Goal: Transaction & Acquisition: Book appointment/travel/reservation

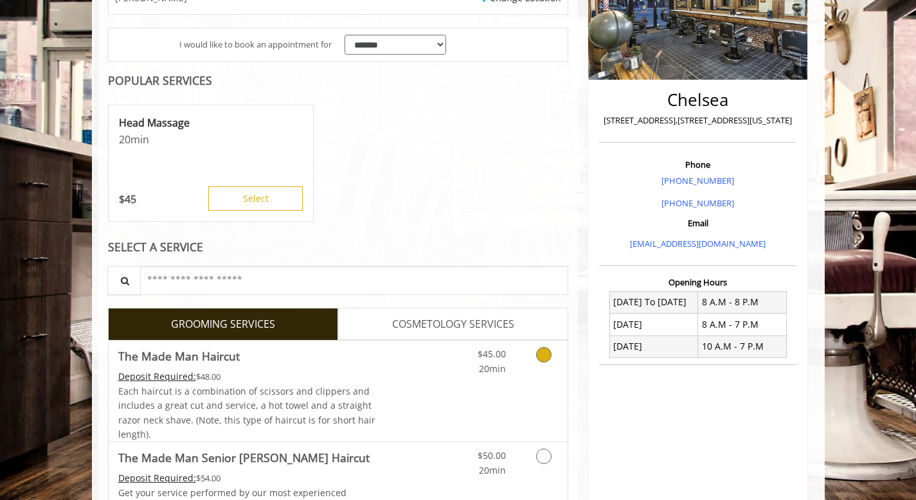
scroll to position [234, 0]
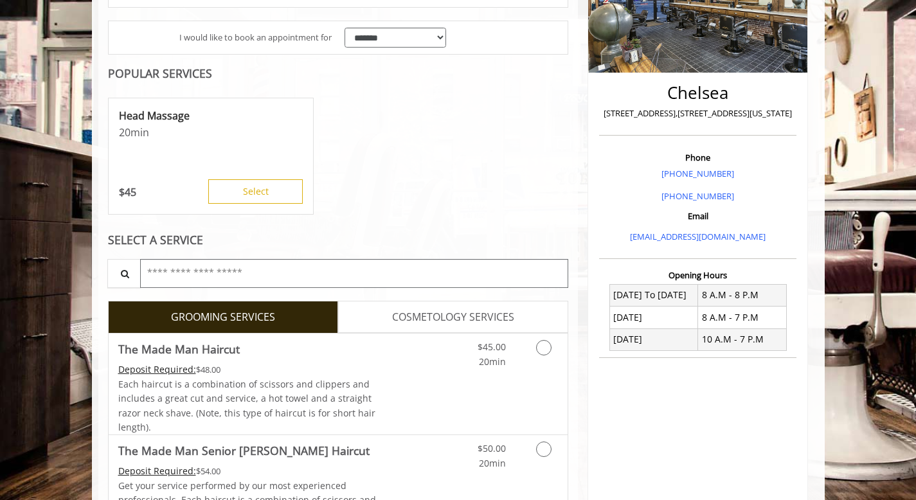
click at [181, 277] on input "text" at bounding box center [354, 273] width 429 height 29
click at [162, 362] on link "The Made Man Haircut Deposit Required: $48.00 Each haircut is a combination of …" at bounding box center [247, 384] width 258 height 101
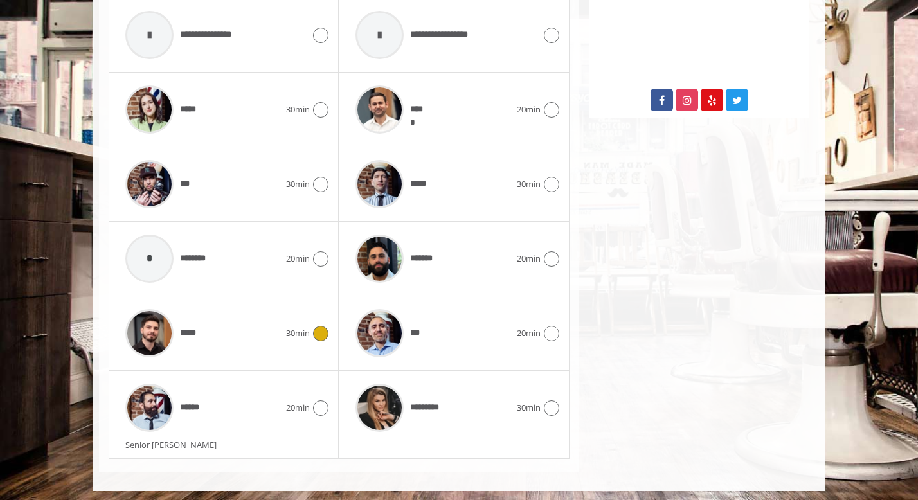
scroll to position [688, 0]
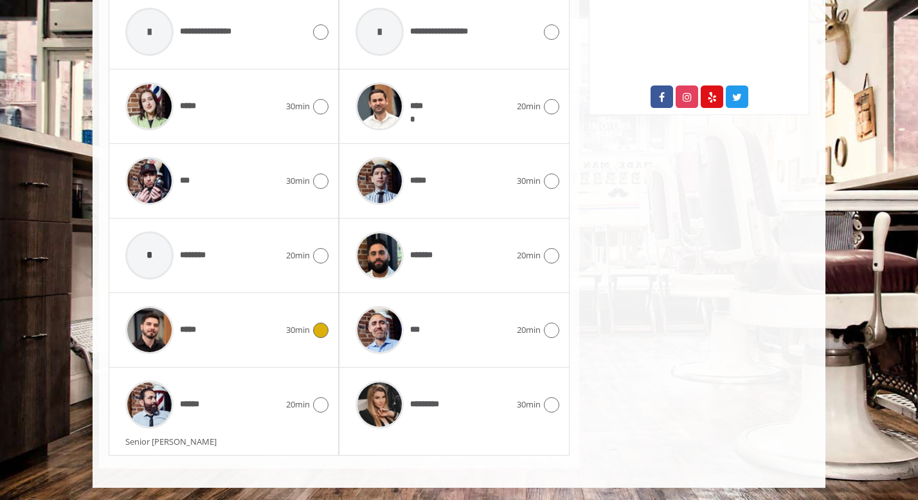
click at [174, 332] on div at bounding box center [149, 330] width 61 height 61
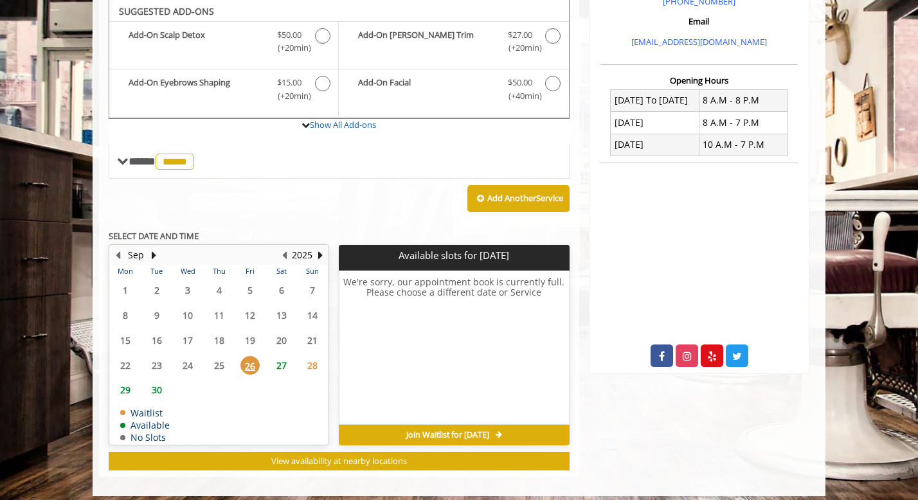
scroll to position [429, 0]
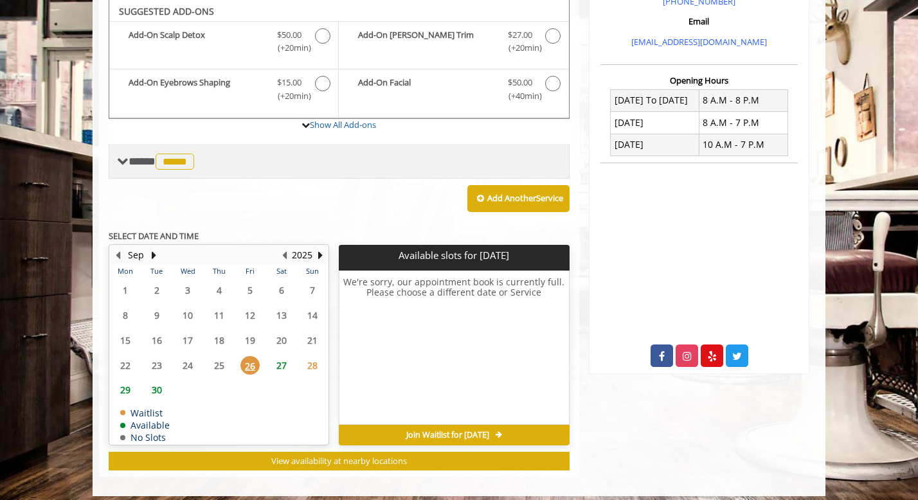
click at [121, 164] on span at bounding box center [123, 162] width 12 height 12
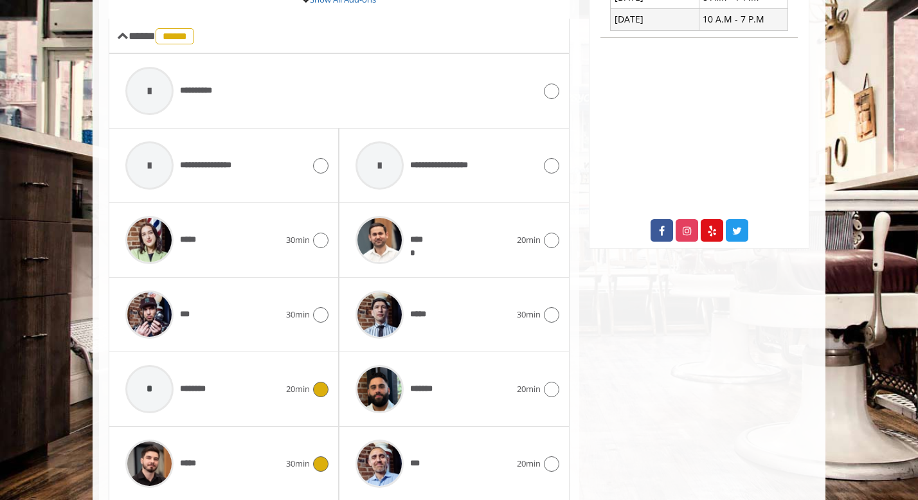
scroll to position [529, 0]
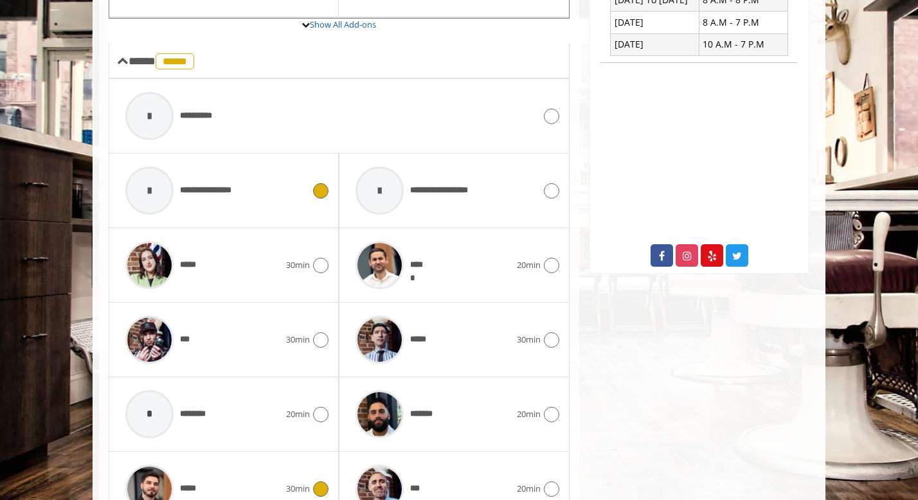
click at [204, 189] on span "**********" at bounding box center [212, 190] width 64 height 13
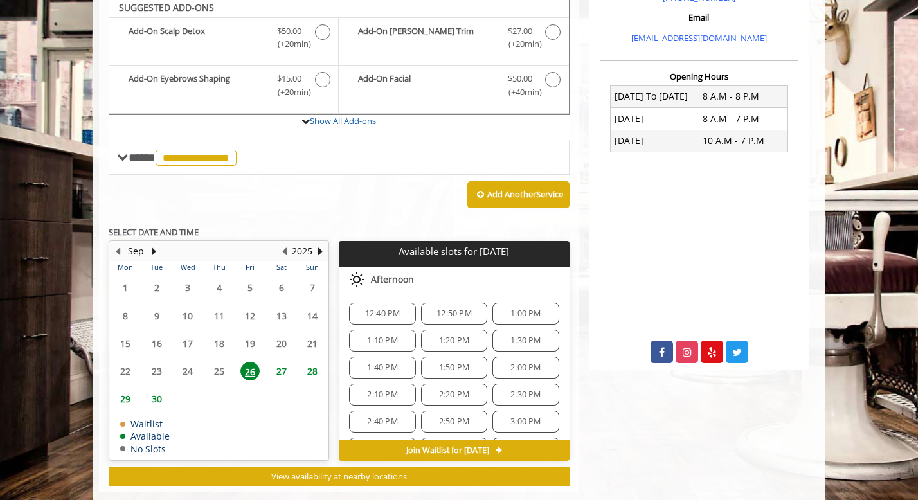
scroll to position [429, 0]
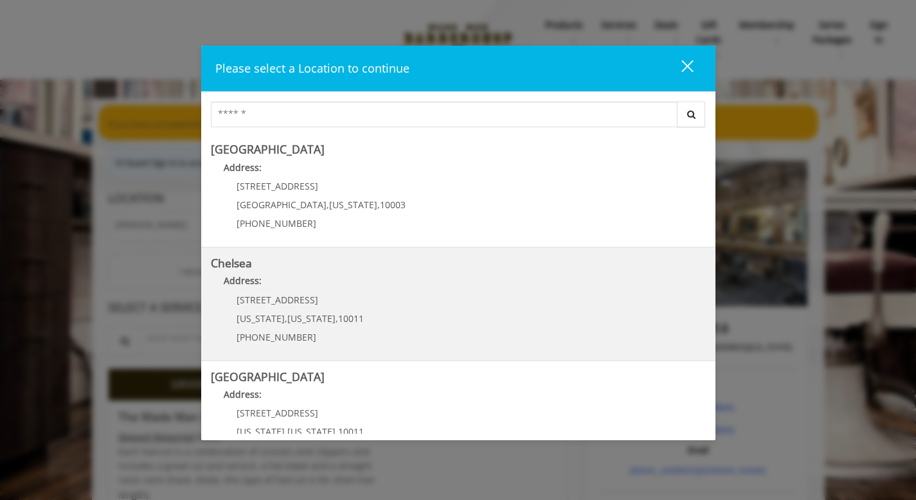
click at [275, 301] on span "169/170 W 23rd St" at bounding box center [278, 300] width 82 height 12
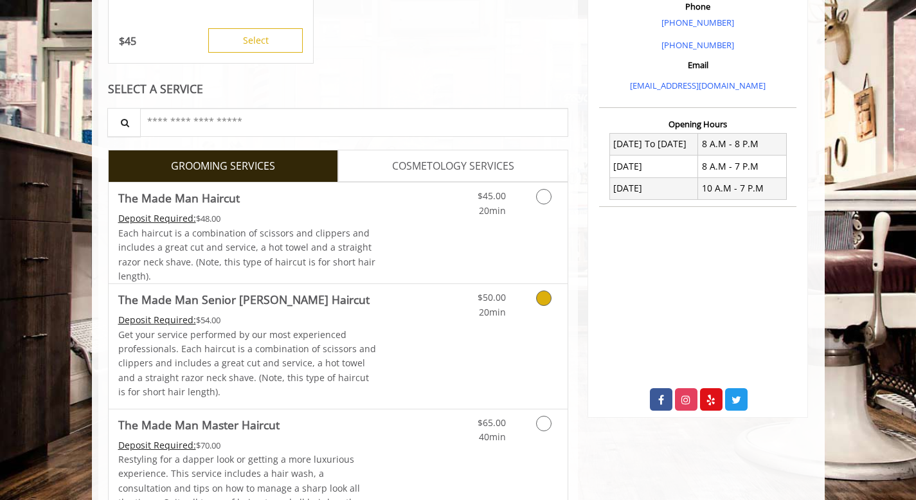
scroll to position [388, 0]
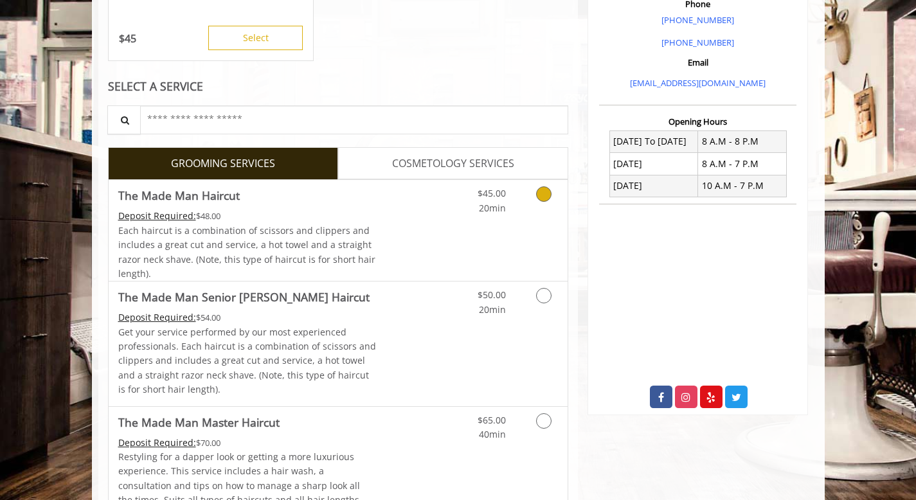
click at [397, 224] on link "Discounted Price" at bounding box center [414, 230] width 76 height 101
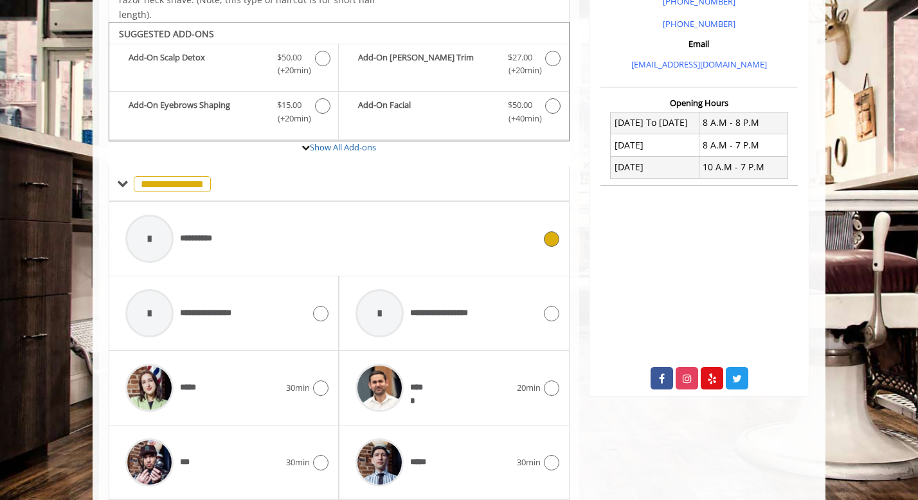
scroll to position [428, 0]
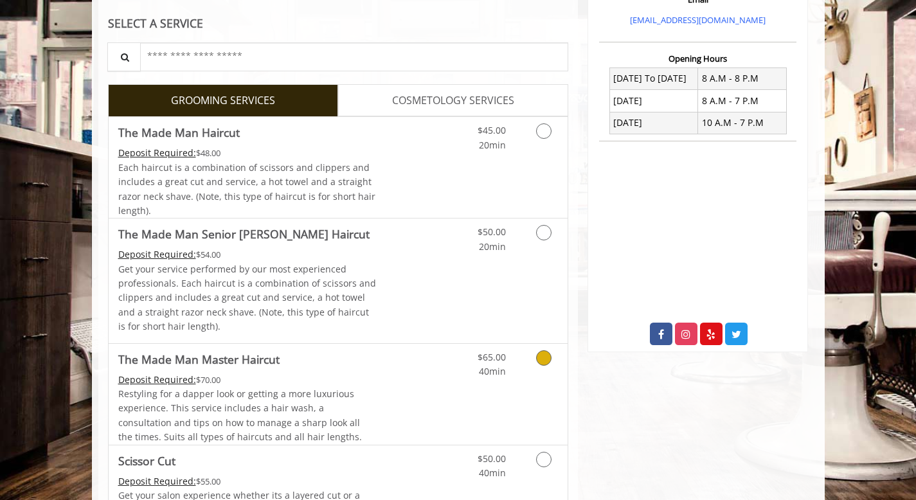
scroll to position [455, 0]
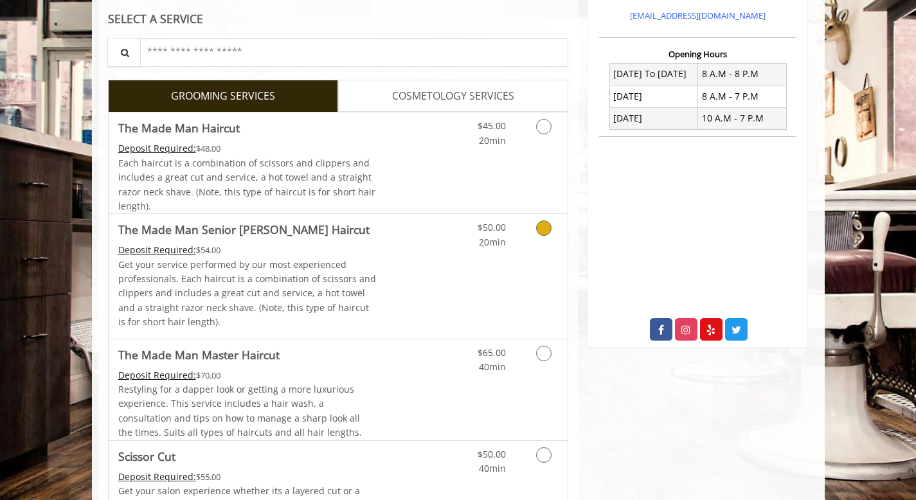
click at [263, 271] on p "Get your service performed by our most experienced professionals. Each haircut …" at bounding box center [247, 294] width 258 height 72
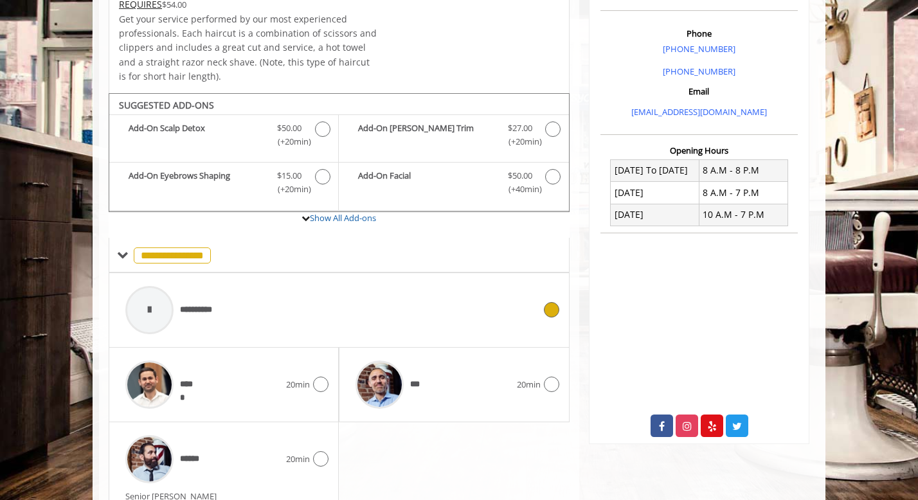
scroll to position [413, 0]
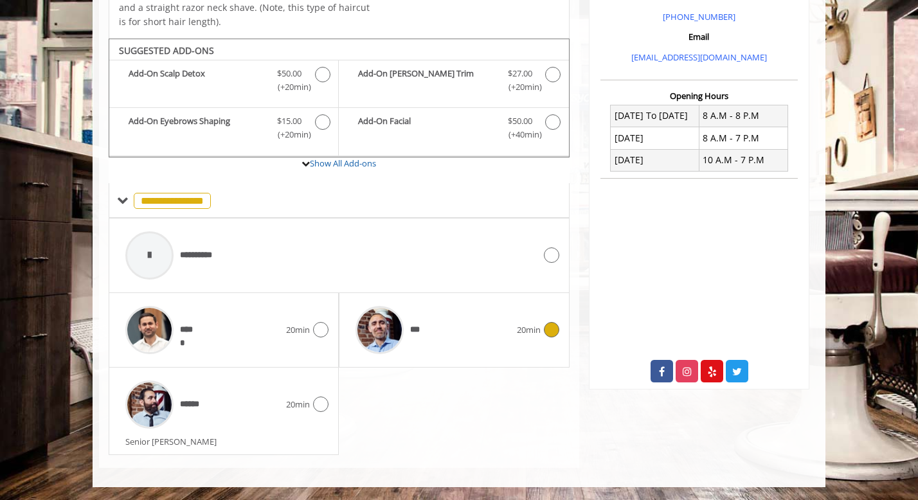
click at [382, 326] on img at bounding box center [379, 330] width 48 height 48
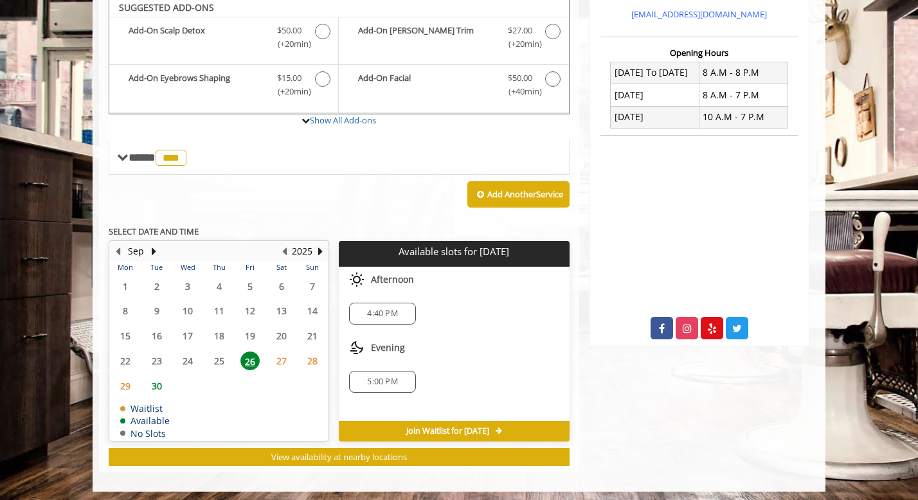
scroll to position [460, 0]
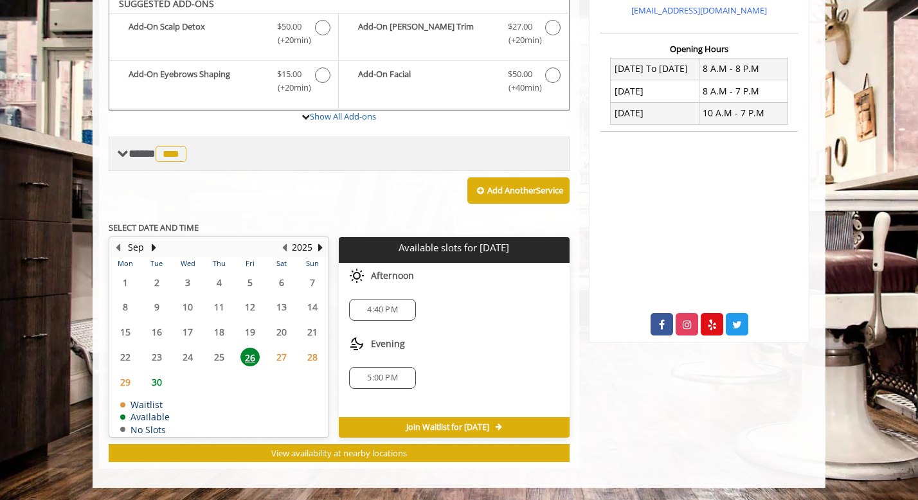
click at [124, 148] on span at bounding box center [123, 154] width 12 height 12
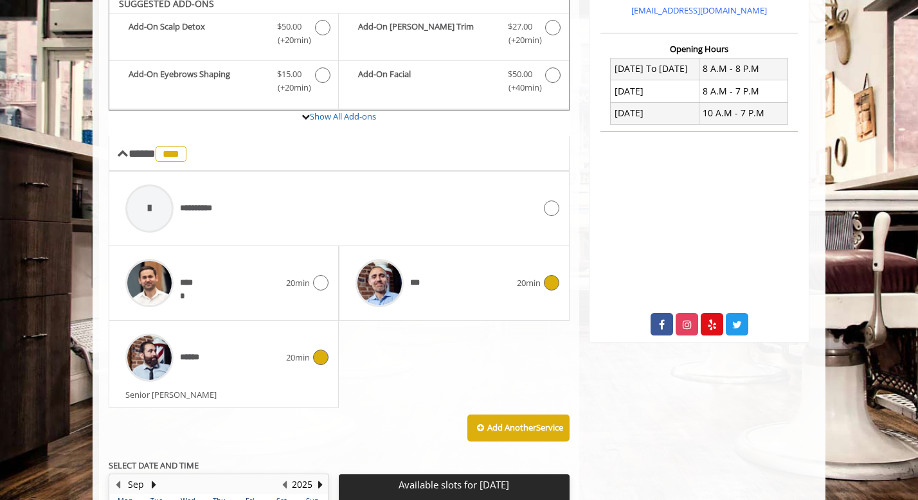
click at [193, 356] on span "******" at bounding box center [192, 357] width 25 height 13
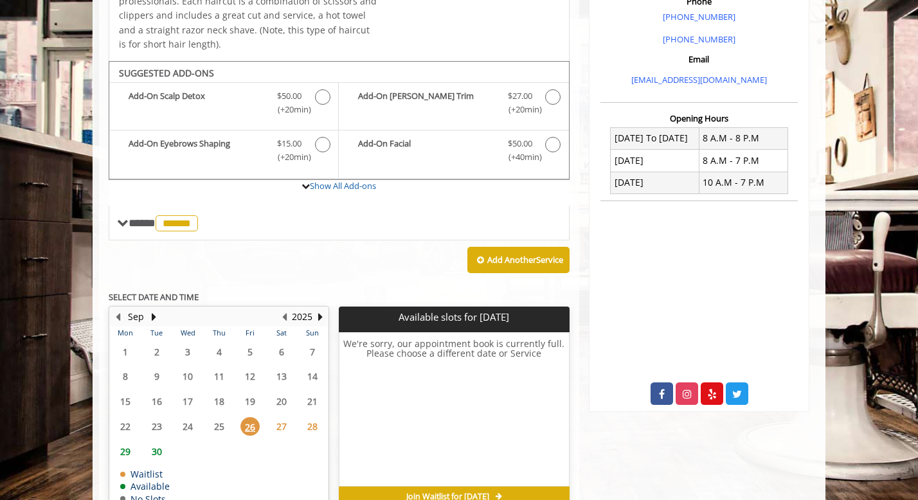
scroll to position [452, 0]
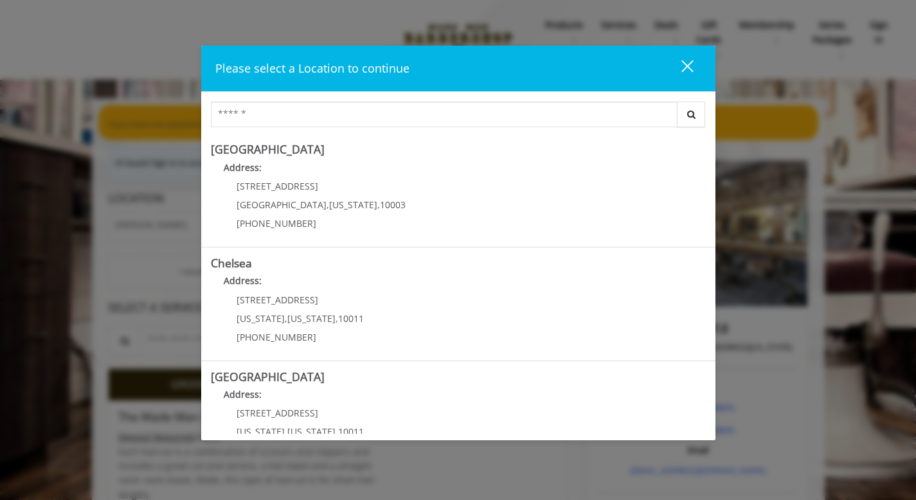
click at [688, 56] on button "close" at bounding box center [680, 68] width 44 height 26
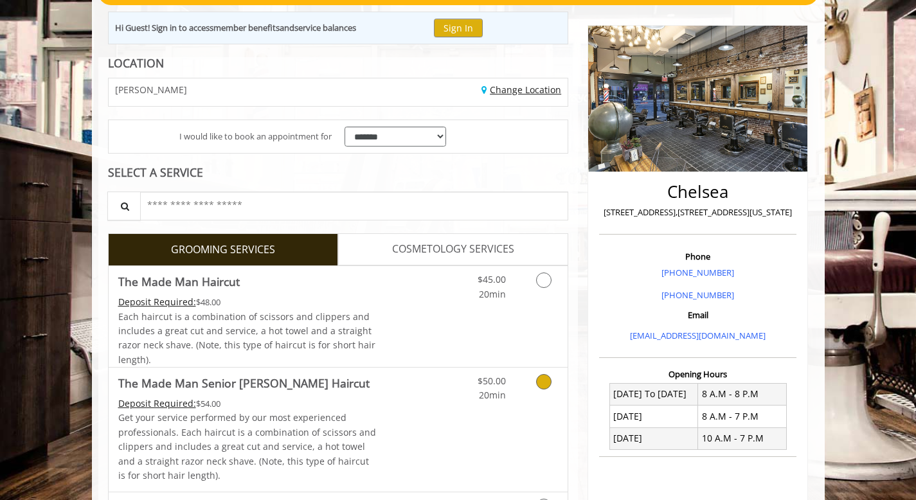
scroll to position [136, 0]
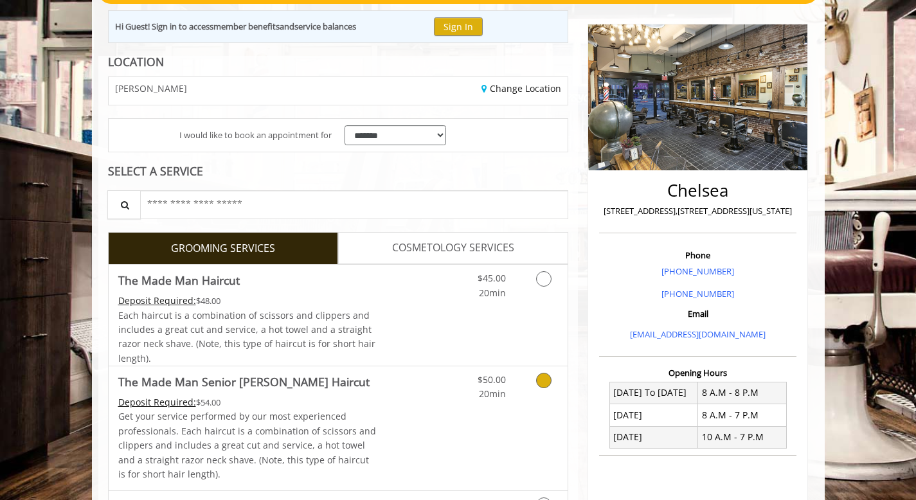
click at [274, 424] on p "Get your service performed by our most experienced professionals. Each haircut …" at bounding box center [247, 445] width 258 height 72
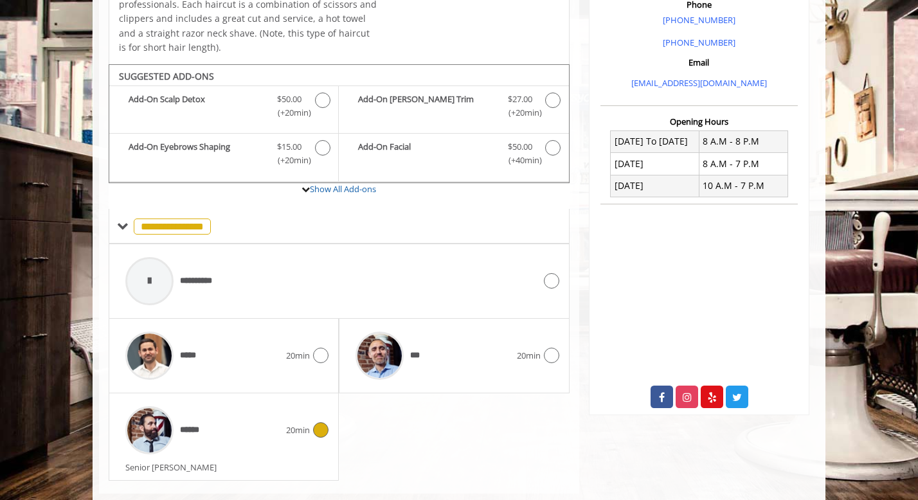
scroll to position [413, 0]
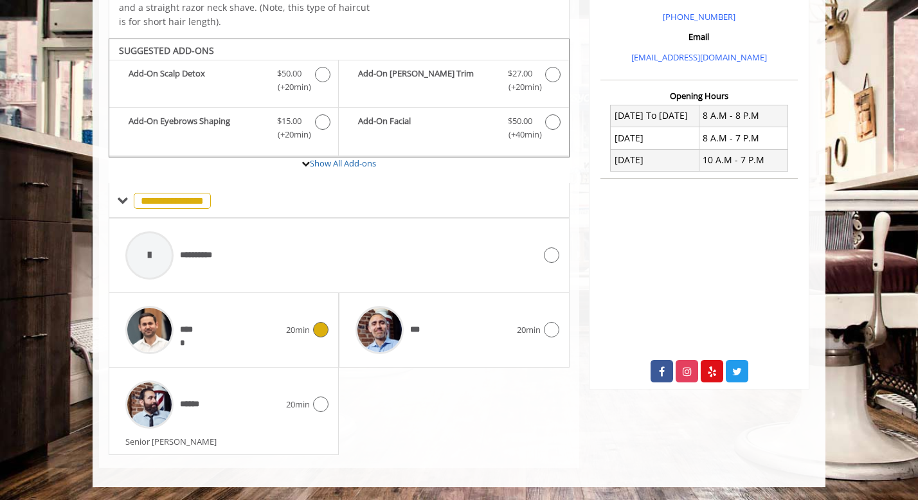
click at [190, 329] on span "*****" at bounding box center [187, 329] width 15 height 13
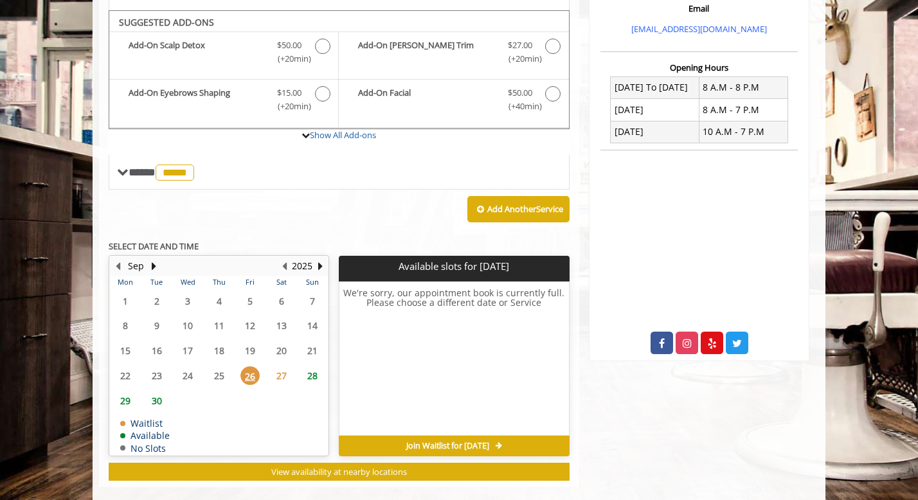
scroll to position [452, 0]
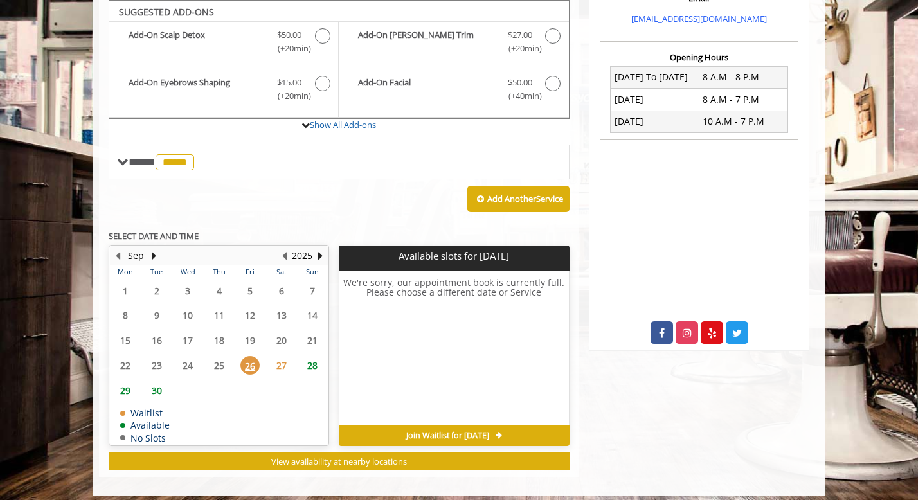
click at [280, 361] on span "27" at bounding box center [281, 365] width 19 height 19
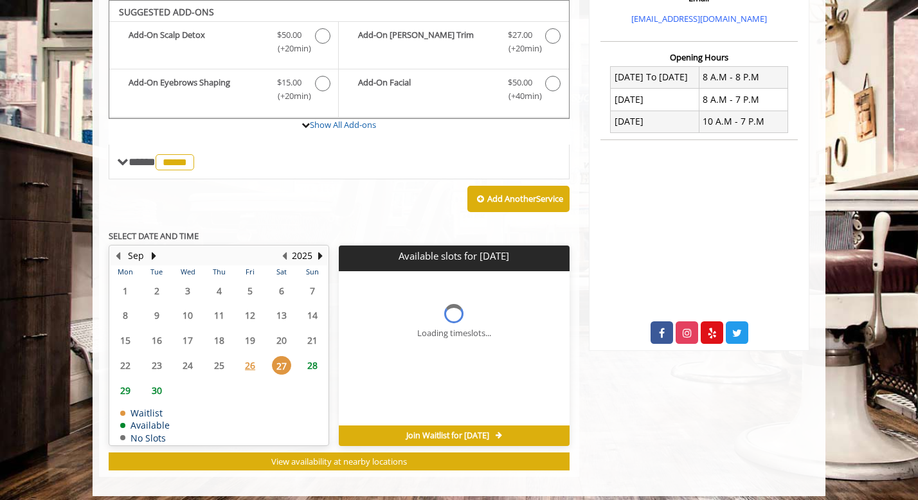
scroll to position [460, 0]
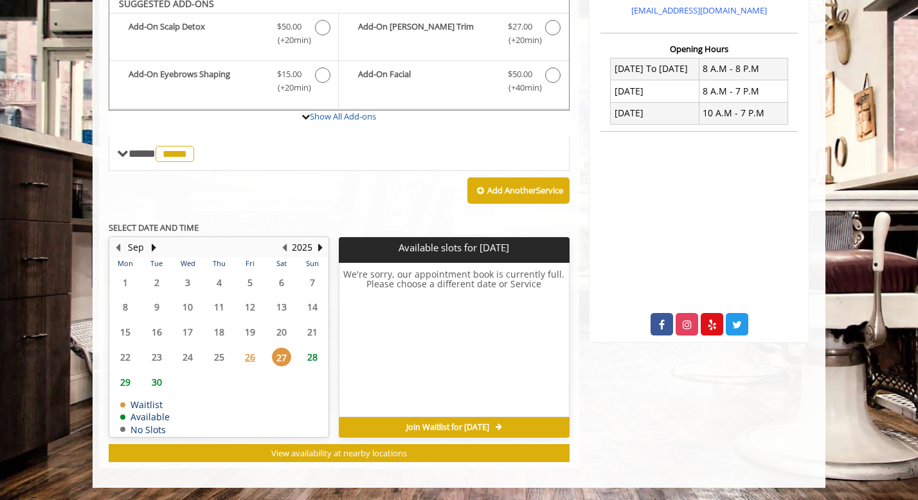
click at [310, 354] on span "28" at bounding box center [312, 357] width 19 height 19
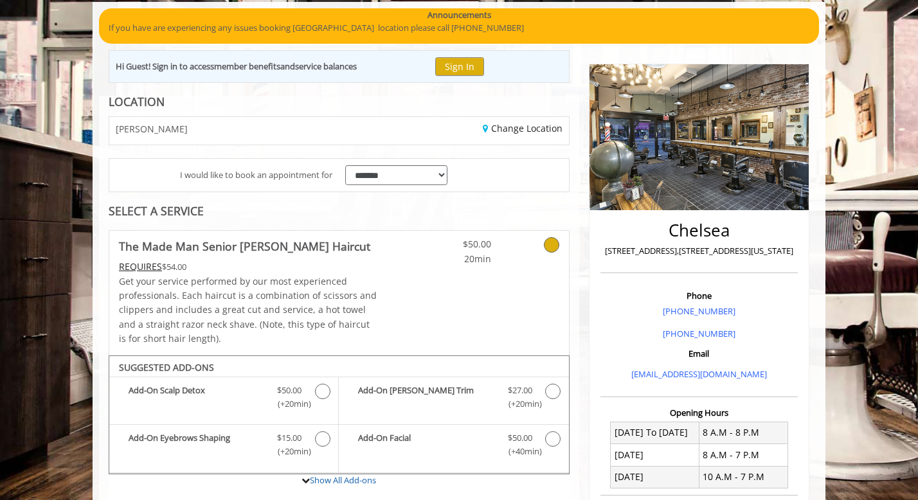
scroll to position [0, 0]
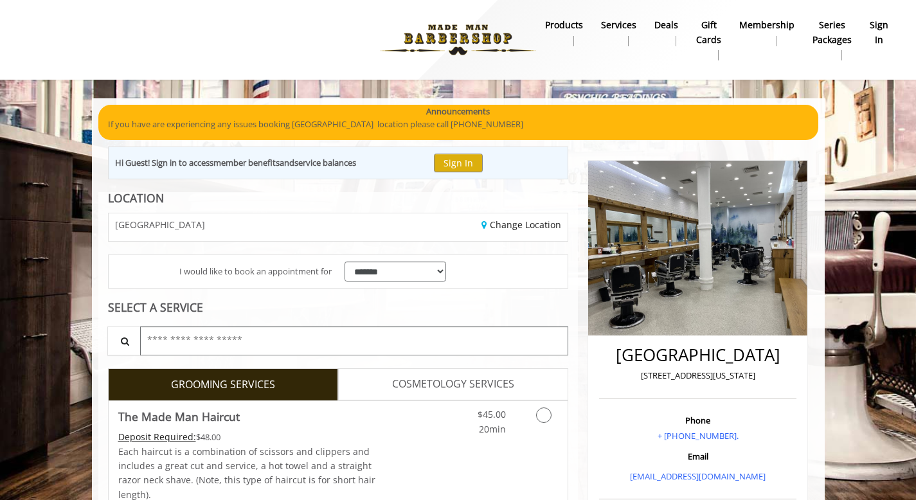
click at [345, 343] on input "text" at bounding box center [354, 341] width 429 height 29
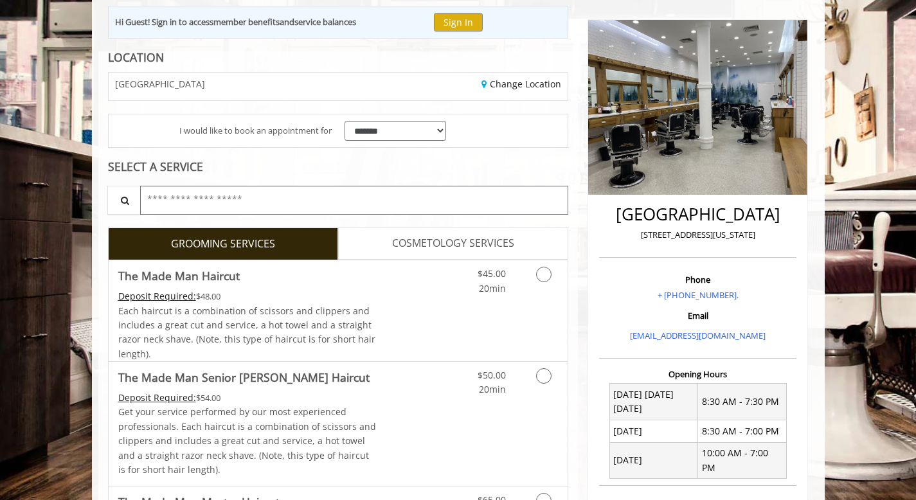
scroll to position [143, 0]
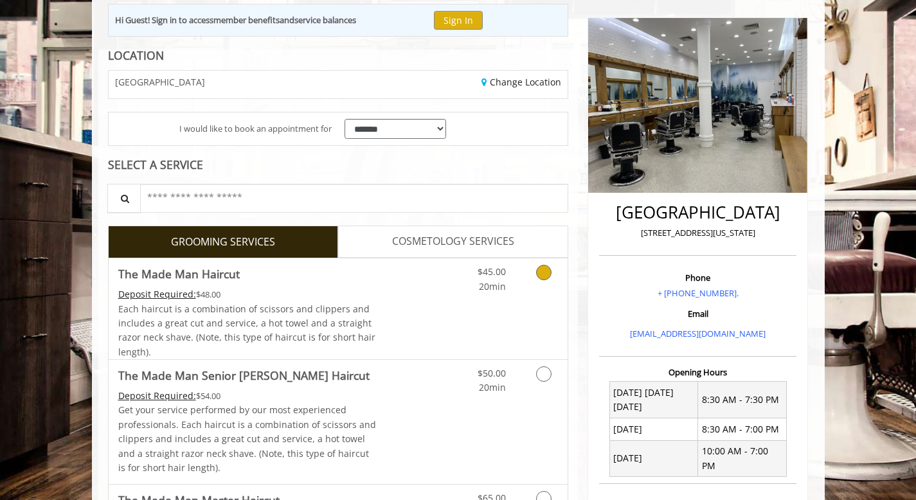
click at [199, 312] on span "Each haircut is a combination of scissors and clippers and includes a great cut…" at bounding box center [246, 330] width 257 height 55
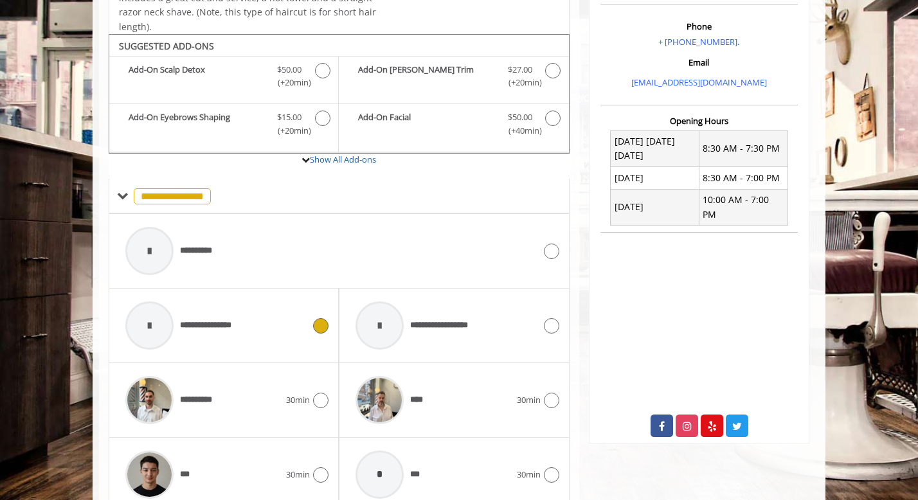
scroll to position [428, 0]
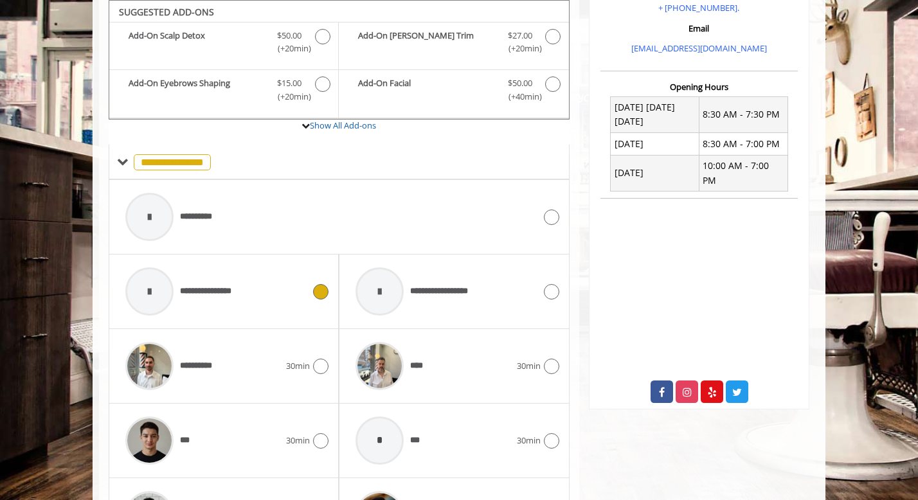
click at [207, 287] on span "**********" at bounding box center [212, 291] width 64 height 13
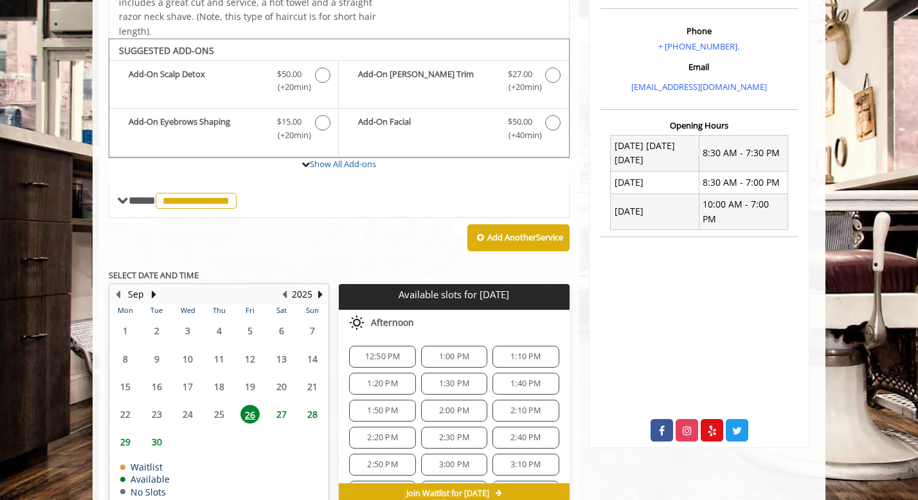
scroll to position [384, 0]
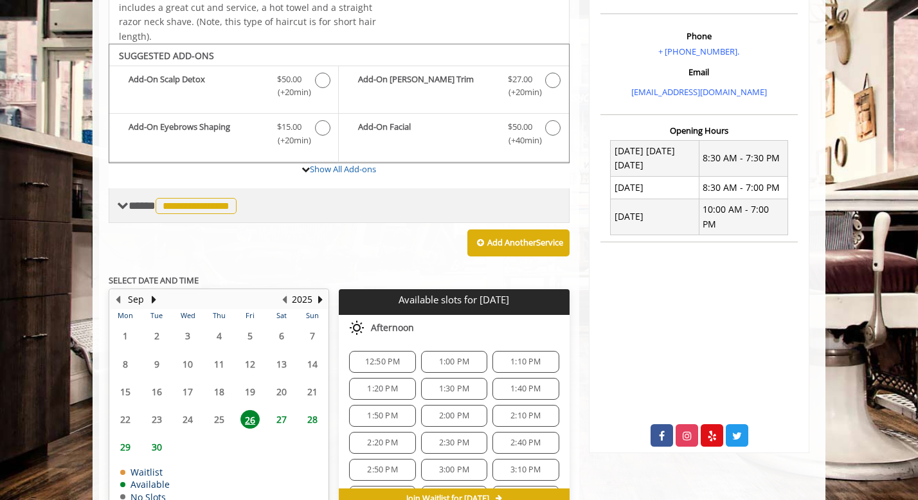
click at [127, 202] on span at bounding box center [123, 206] width 12 height 12
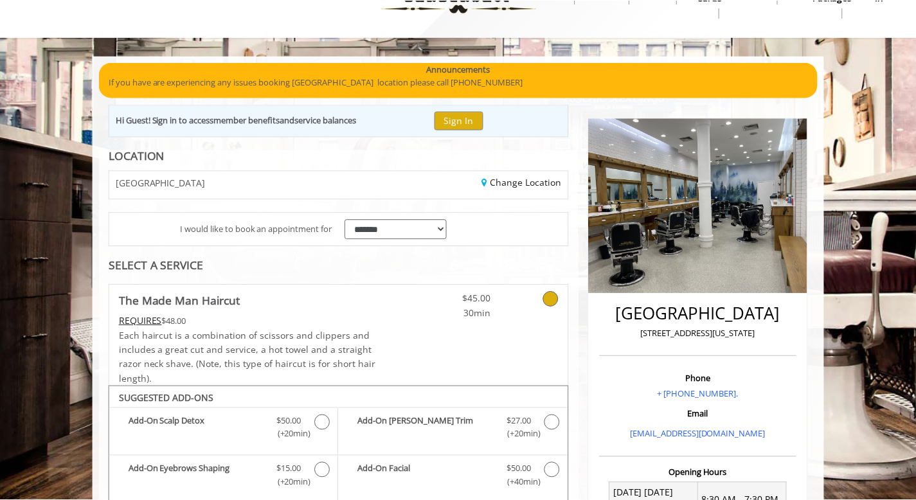
scroll to position [42, 0]
click at [553, 295] on icon at bounding box center [551, 299] width 15 height 15
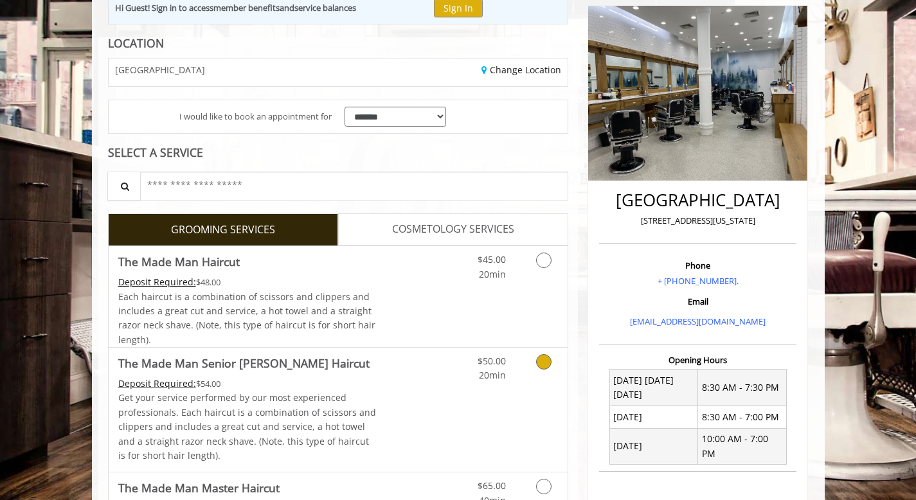
click at [251, 430] on p "Get your service performed by our most experienced professionals. Each haircut …" at bounding box center [247, 427] width 258 height 72
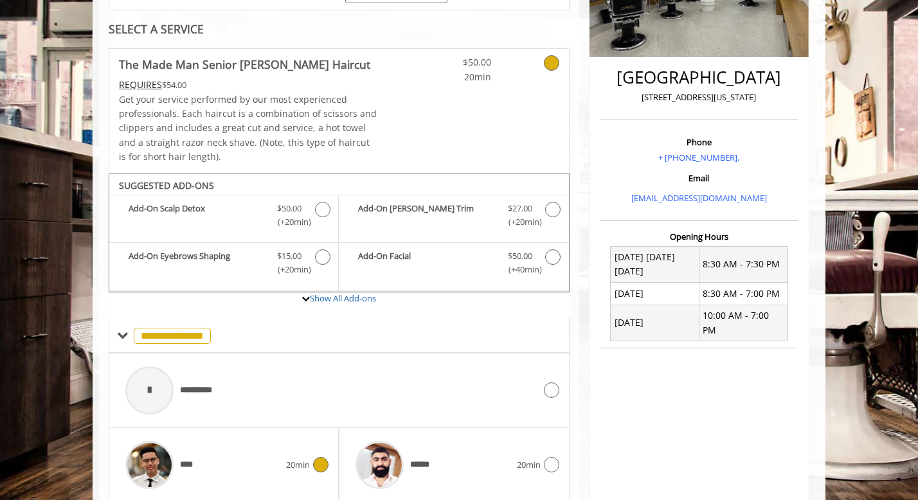
scroll to position [400, 0]
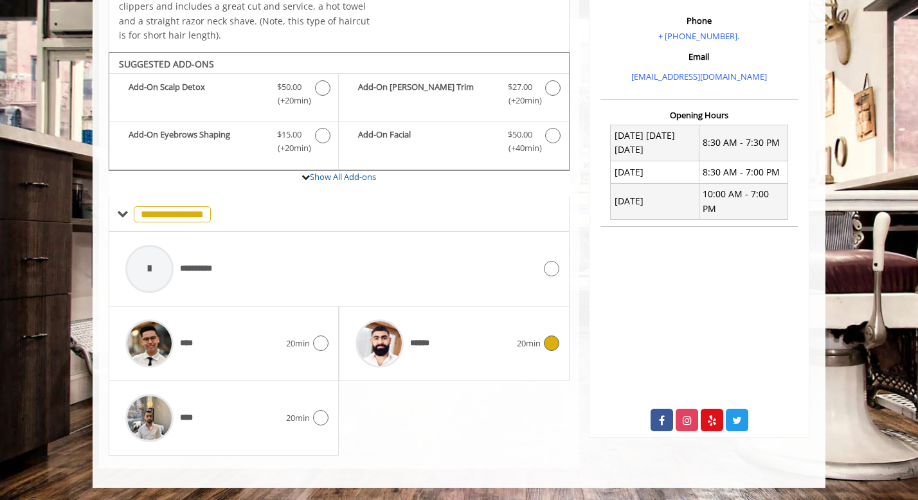
click at [415, 341] on span "******" at bounding box center [423, 343] width 27 height 13
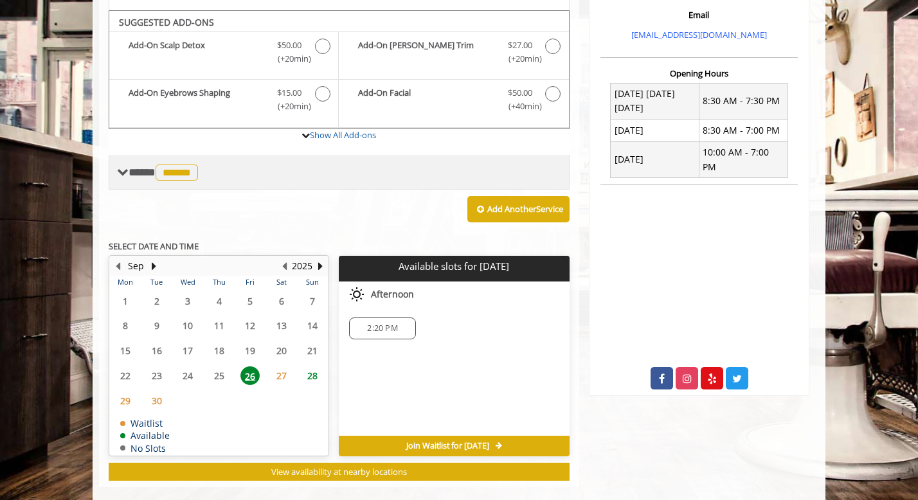
scroll to position [460, 0]
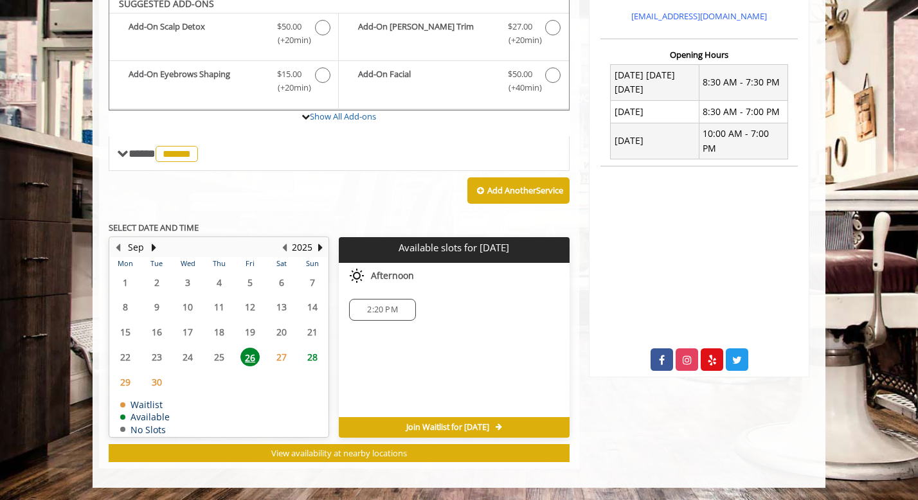
click at [364, 306] on span "2:20 PM" at bounding box center [382, 310] width 55 height 10
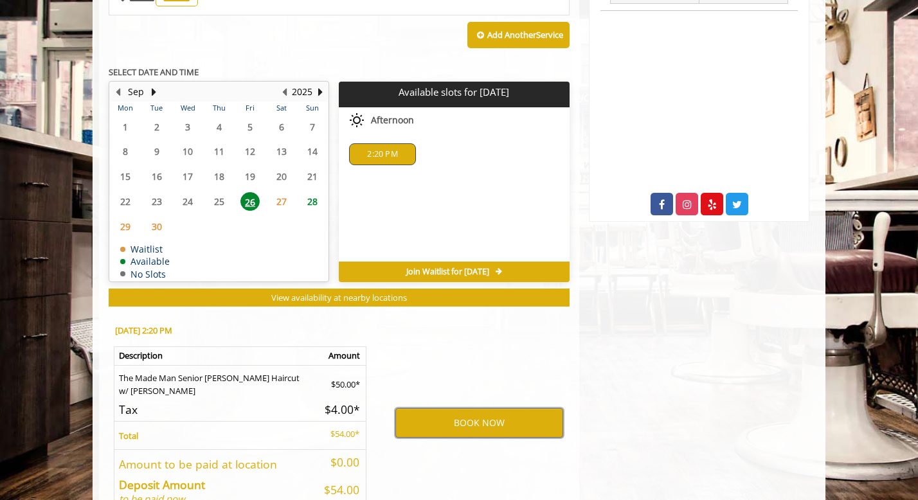
scroll to position [616, 0]
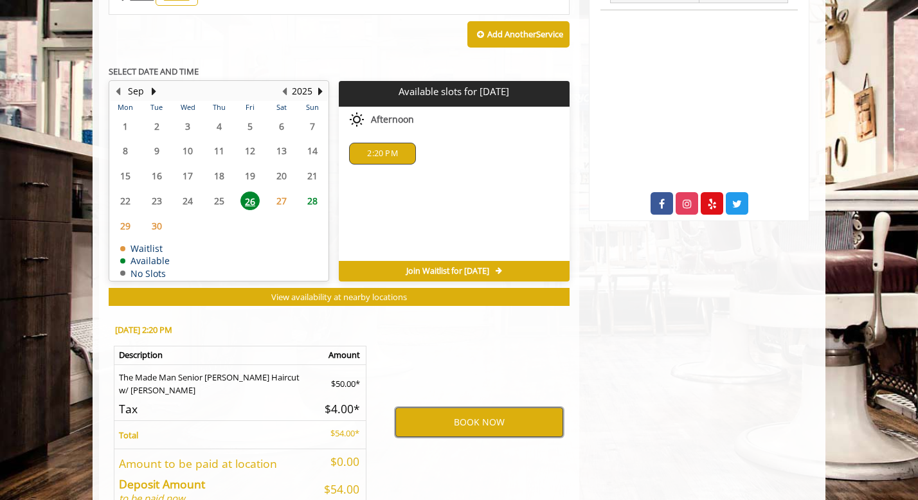
click at [467, 419] on button "BOOK NOW" at bounding box center [479, 423] width 168 height 30
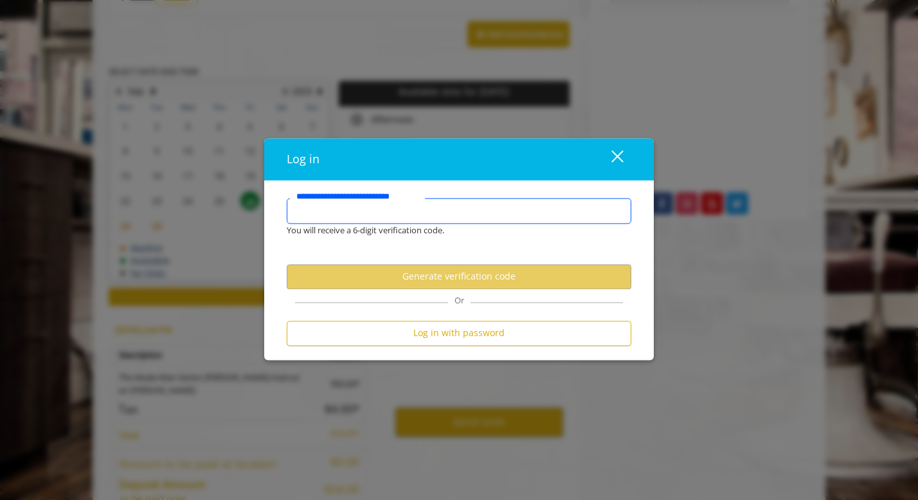
click at [366, 207] on input "**********" at bounding box center [459, 211] width 345 height 26
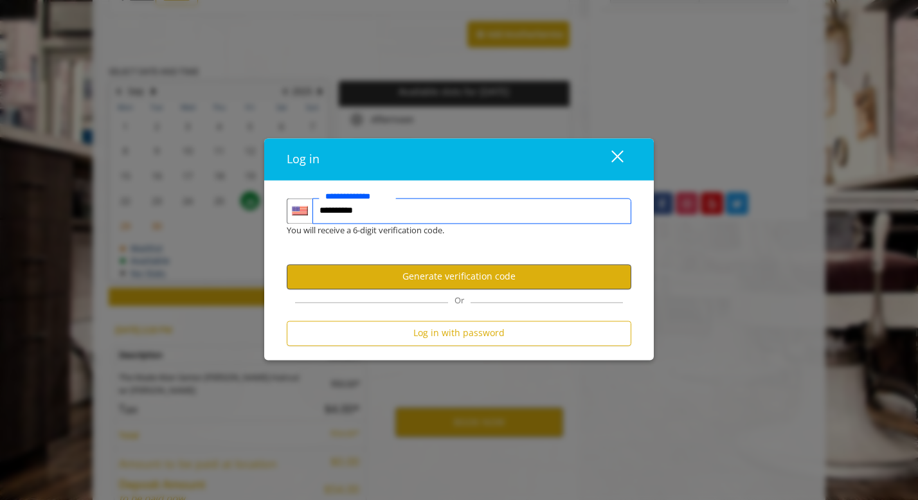
type input "**********"
click at [426, 275] on button "Generate verification code" at bounding box center [459, 276] width 345 height 25
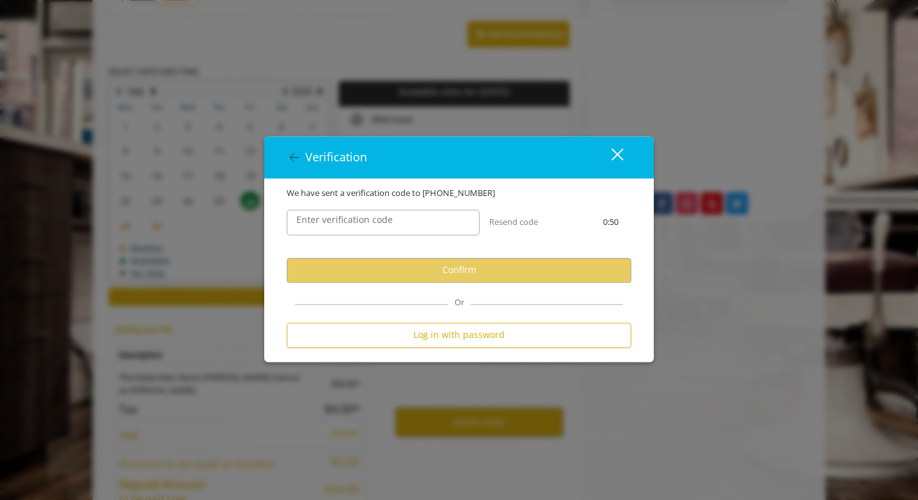
click at [337, 219] on label "Enter verification code" at bounding box center [344, 220] width 109 height 14
click at [337, 219] on input "Enter verification code" at bounding box center [383, 223] width 193 height 26
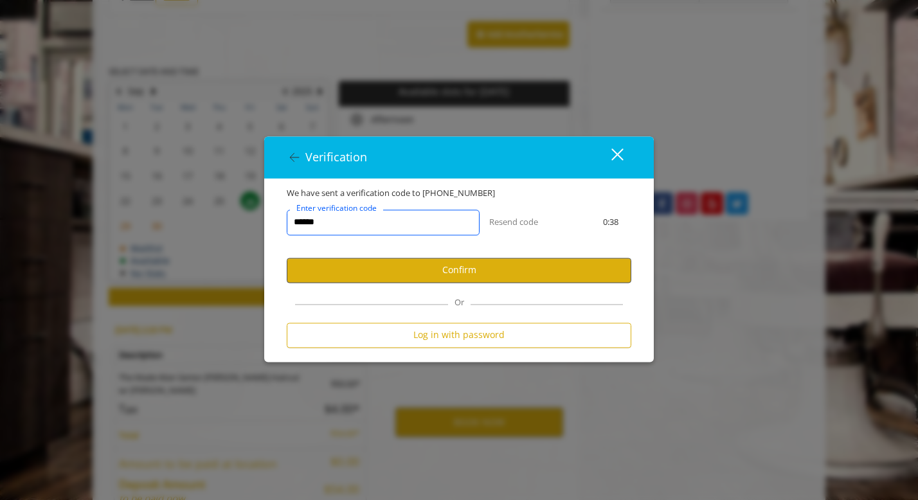
type input "******"
click at [461, 271] on button "Confirm" at bounding box center [459, 270] width 345 height 25
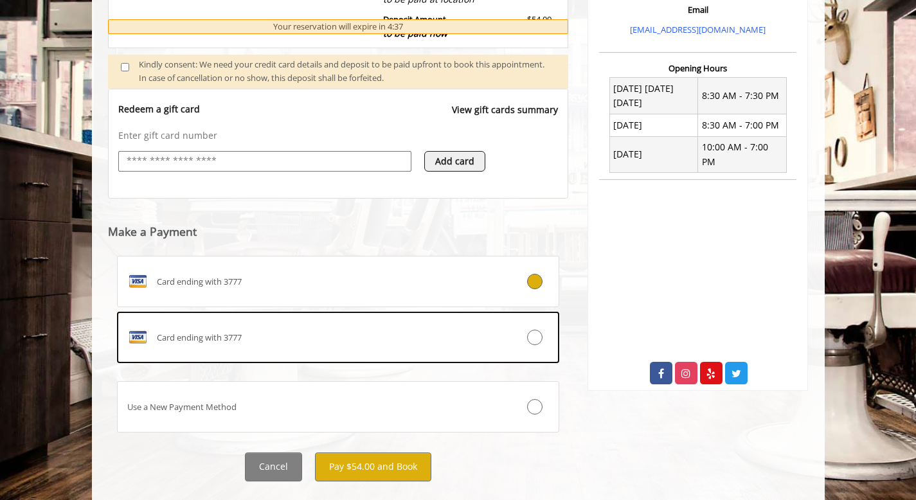
scroll to position [449, 0]
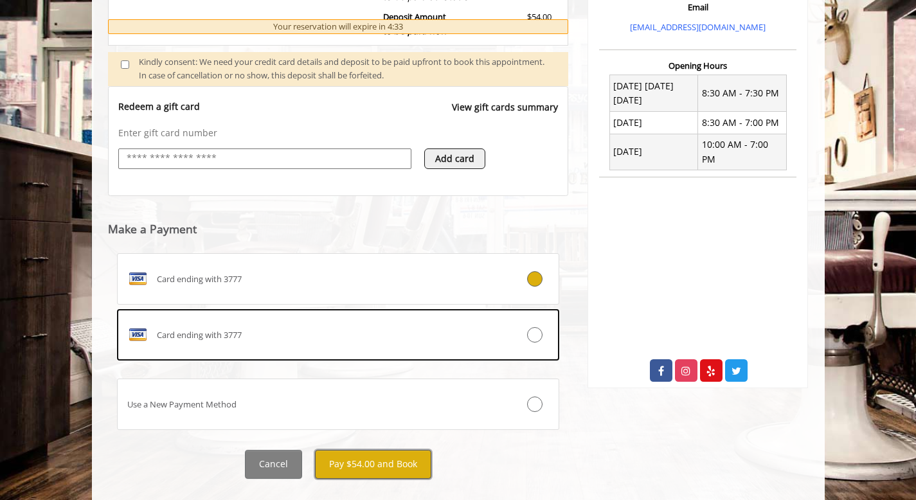
click at [366, 463] on button "Pay $54.00 and Book" at bounding box center [373, 464] width 116 height 29
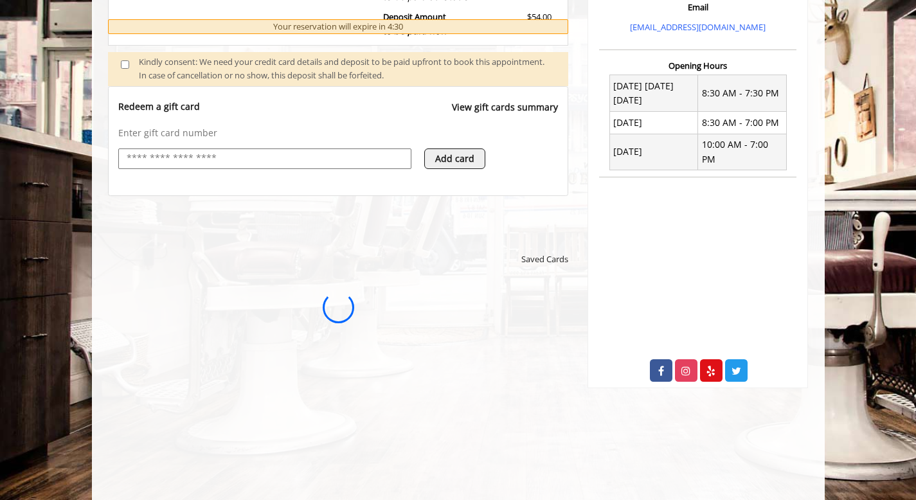
scroll to position [0, 0]
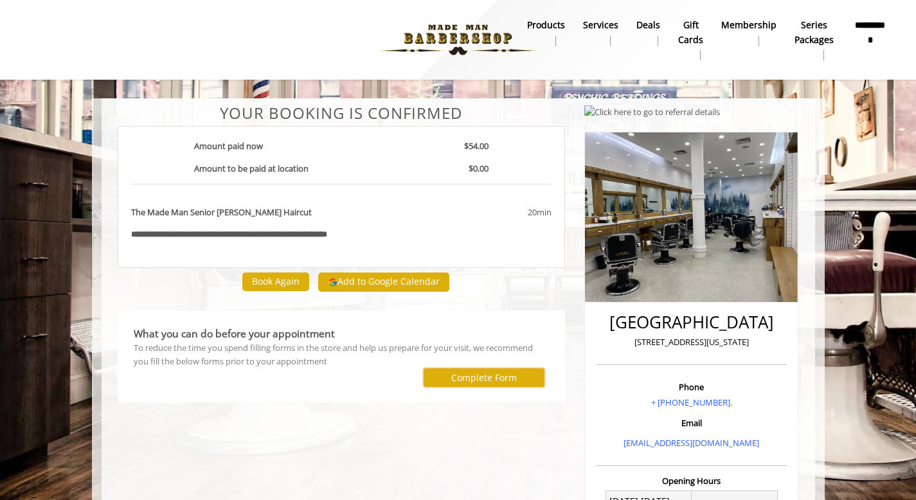
click at [449, 380] on button "Complete Form" at bounding box center [484, 377] width 121 height 19
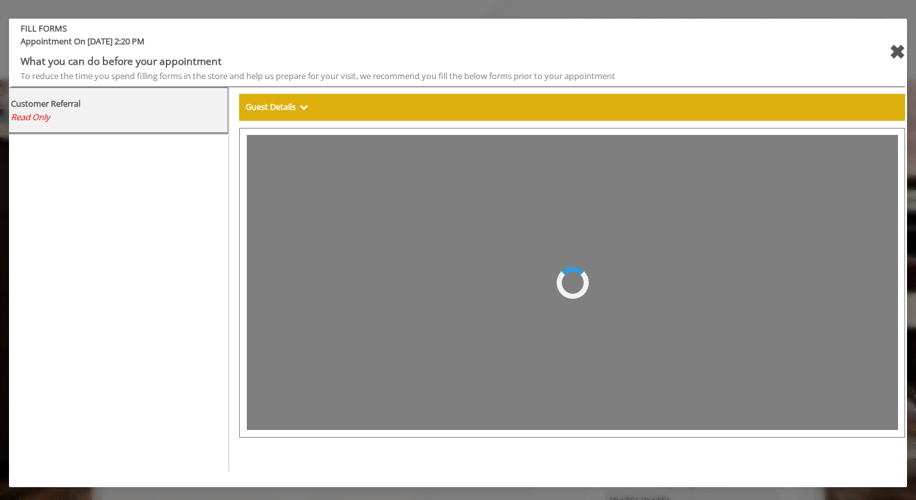
select select "***"
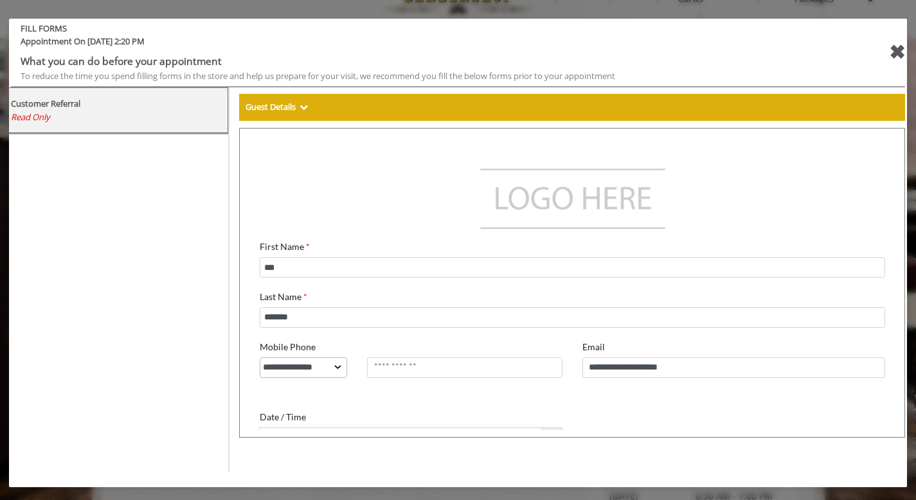
click at [77, 223] on div "Customer Referral Read Only" at bounding box center [115, 279] width 228 height 384
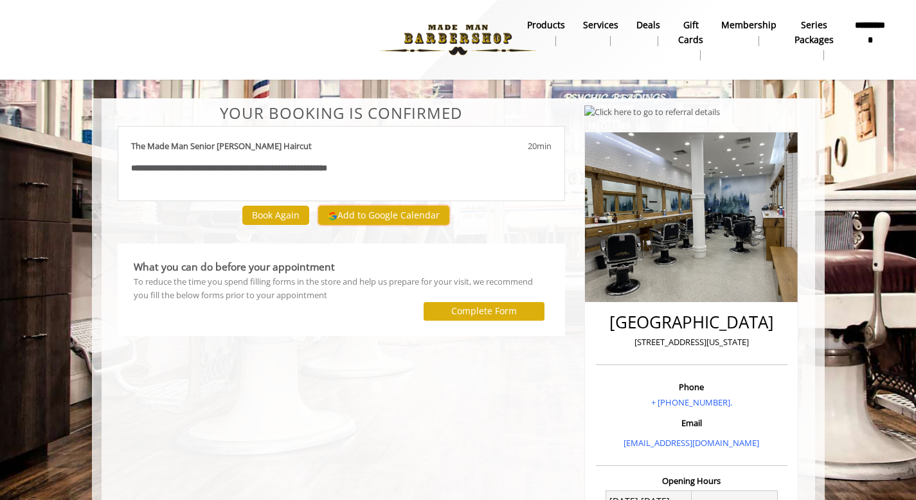
click at [371, 213] on button "Add to Google Calendar" at bounding box center [383, 215] width 131 height 19
